Goal: Information Seeking & Learning: Learn about a topic

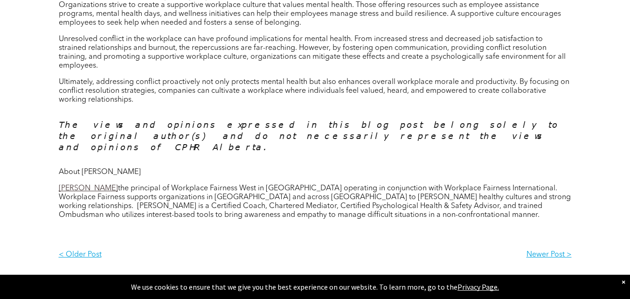
scroll to position [767, 0]
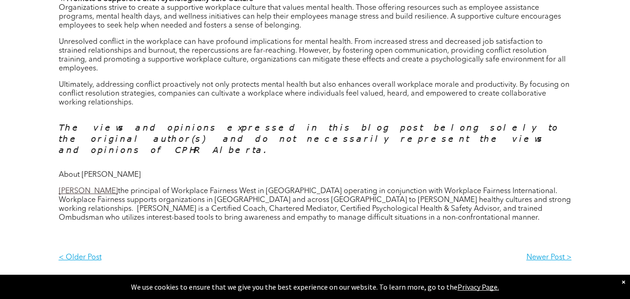
click at [61, 42] on p "Unresolved conflict in the workplace can have profound implications for mental …" at bounding box center [315, 55] width 513 height 35
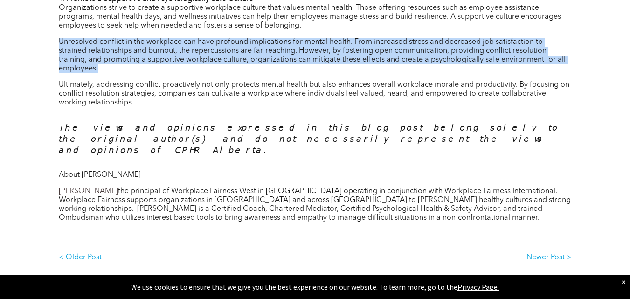
drag, startPoint x: 60, startPoint y: 45, endPoint x: 574, endPoint y: 64, distance: 514.3
copy p "Unresolved conflict in the workplace can have profound implications for mental …"
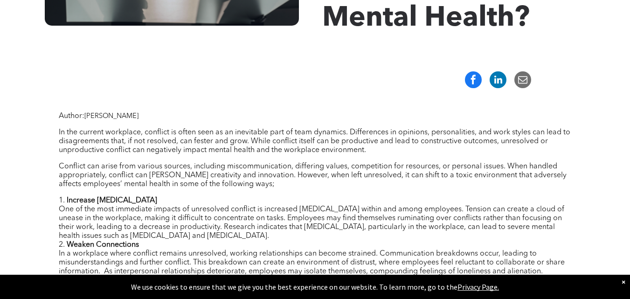
scroll to position [227, 0]
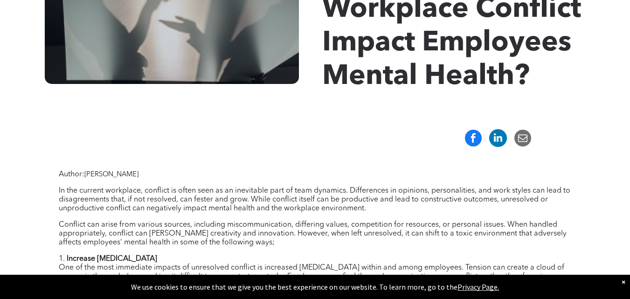
click at [494, 139] on span at bounding box center [498, 138] width 18 height 18
drag, startPoint x: 88, startPoint y: 176, endPoint x: 154, endPoint y: 173, distance: 66.3
click at [154, 173] on p "Author: Michelle Phaneuf" at bounding box center [315, 174] width 513 height 9
copy span "Michelle Phaneuf"
